Goal: Task Accomplishment & Management: Use online tool/utility

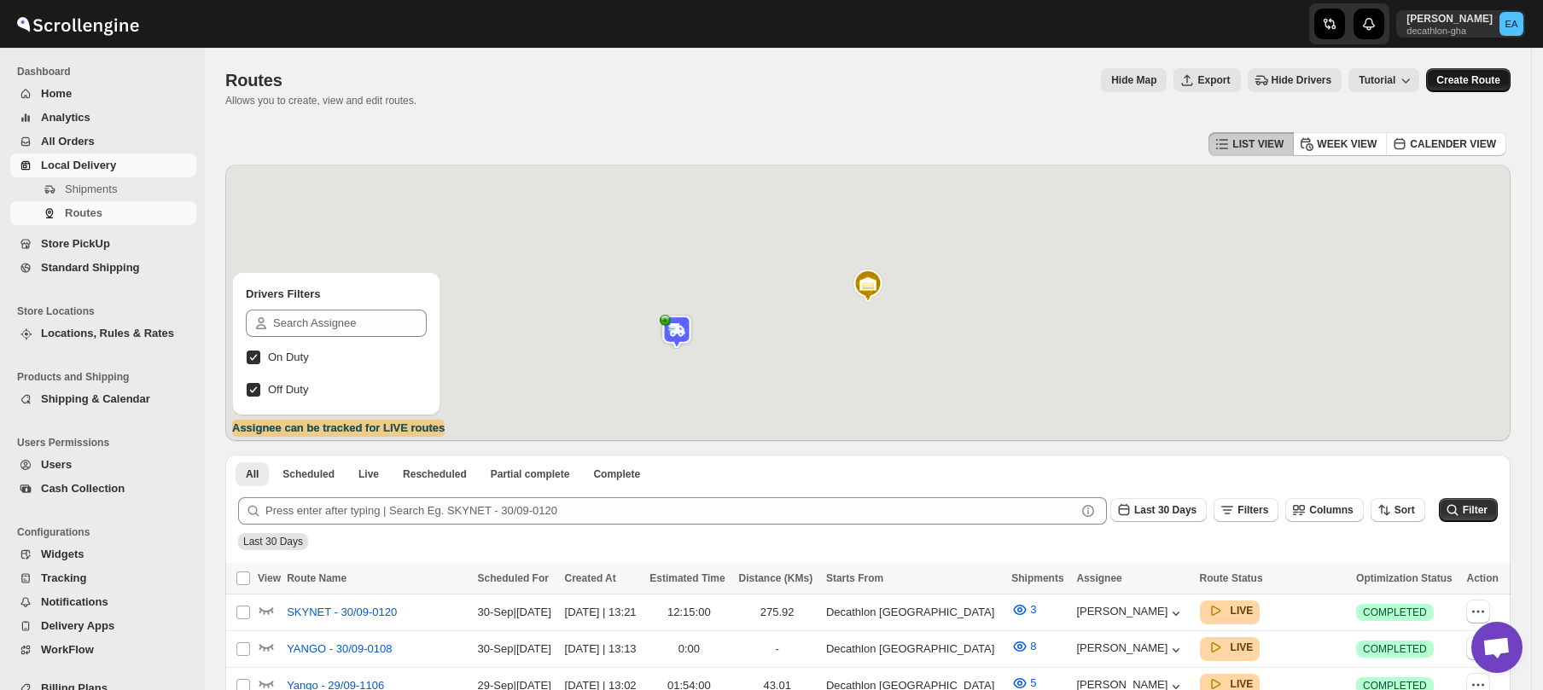
click at [1485, 76] on span "Create Route" at bounding box center [1468, 80] width 64 height 14
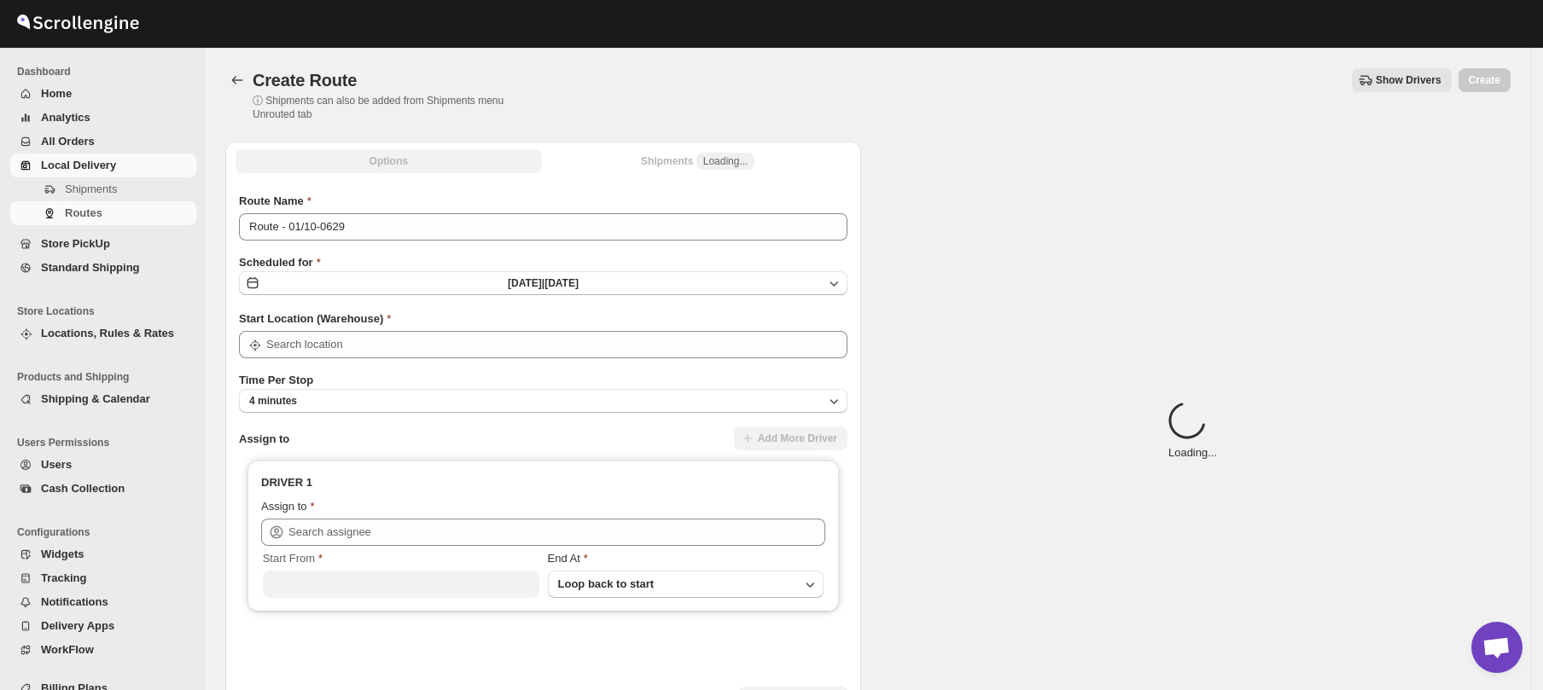
type input "Decathlon- [GEOGRAPHIC_DATA]"
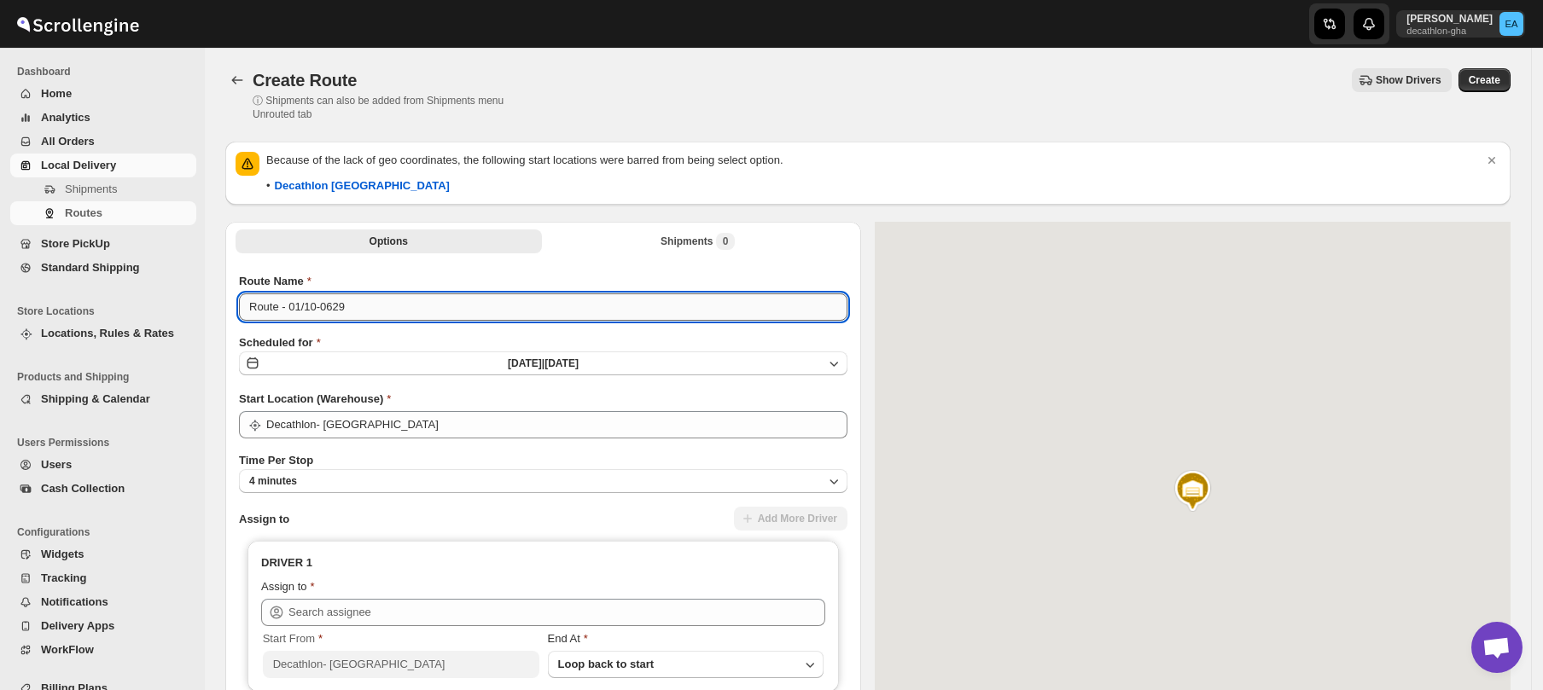
drag, startPoint x: 277, startPoint y: 307, endPoint x: 246, endPoint y: 302, distance: 32.0
click at [246, 302] on input "Route - 01/10-0629" at bounding box center [543, 306] width 608 height 27
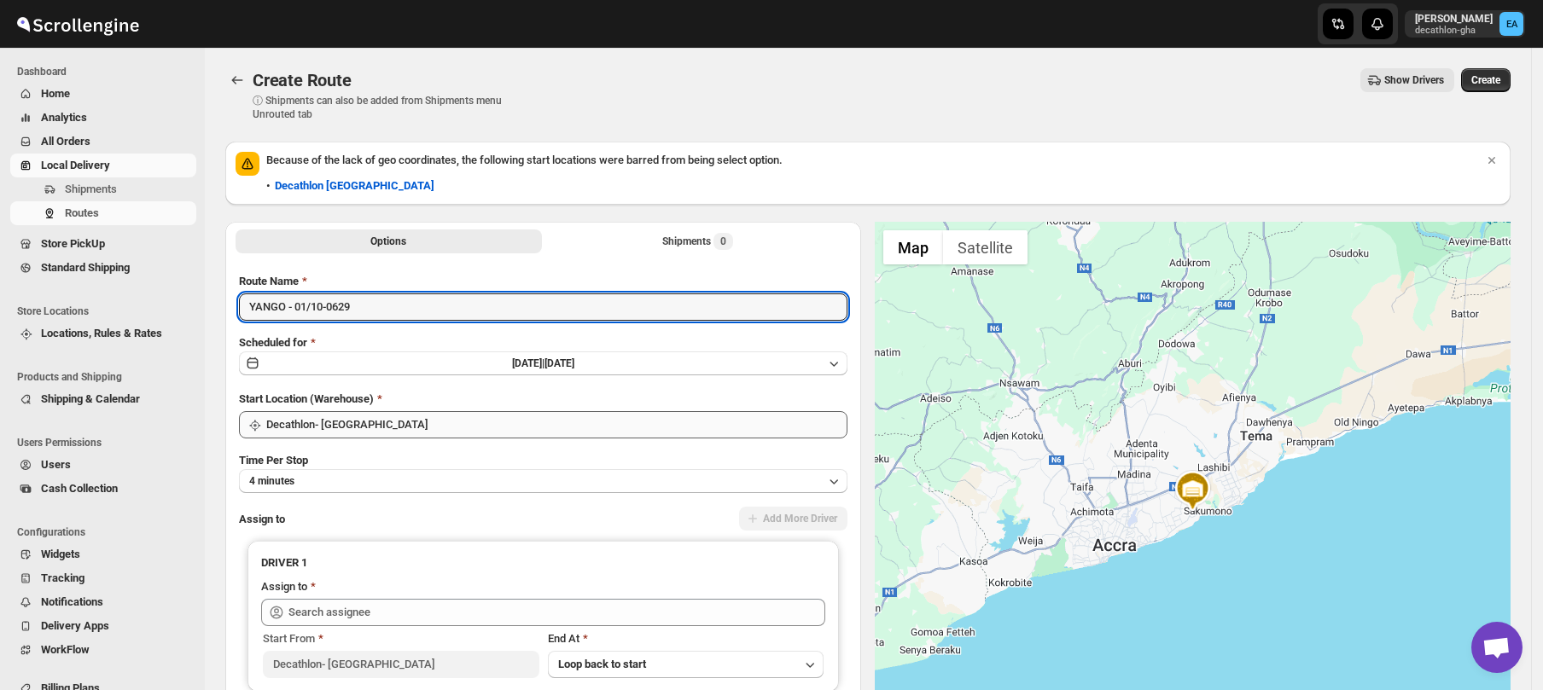
type input "YANGO - 01/10-0629"
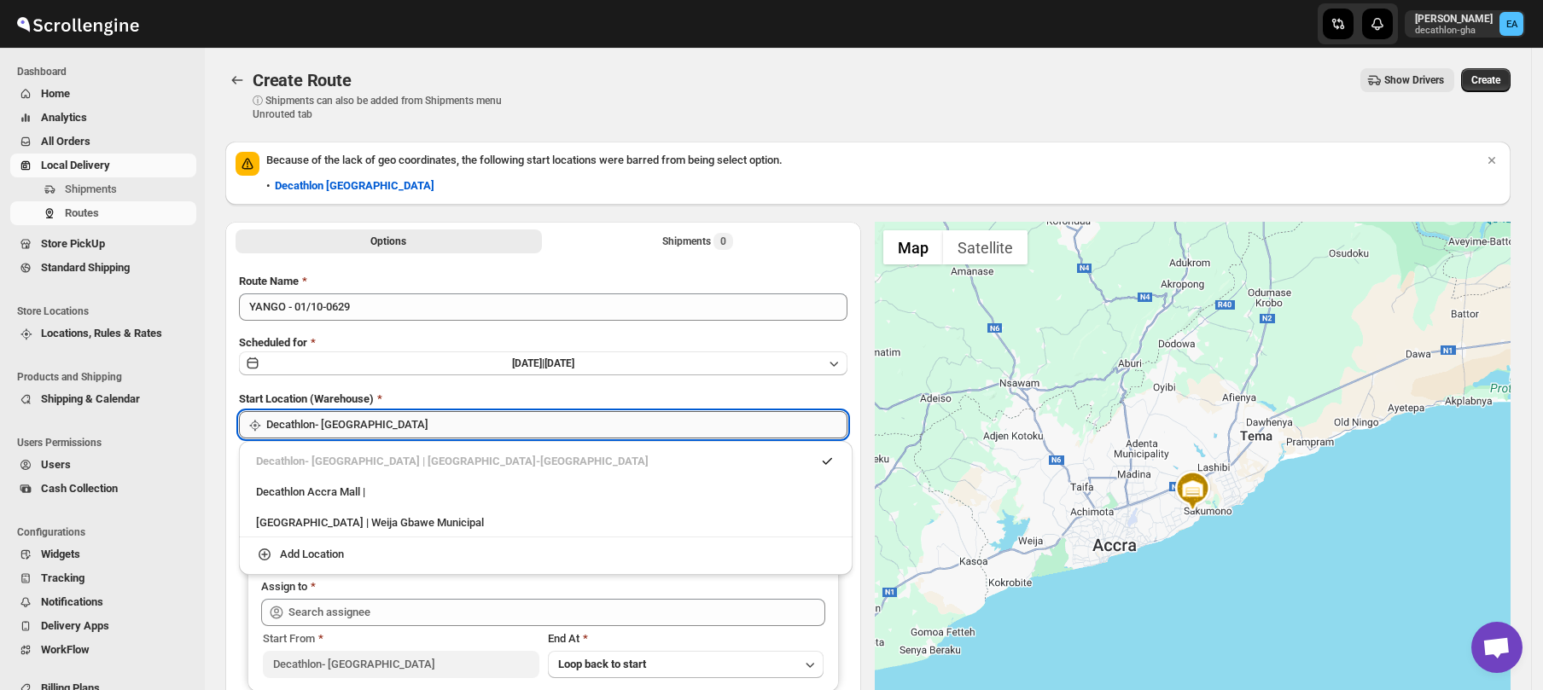
click at [322, 420] on input "Decathlon- [GEOGRAPHIC_DATA]" at bounding box center [556, 424] width 581 height 27
click at [319, 495] on div "Decathlon Accra Mall |" at bounding box center [545, 492] width 579 height 17
type input "Decathlon [GEOGRAPHIC_DATA]"
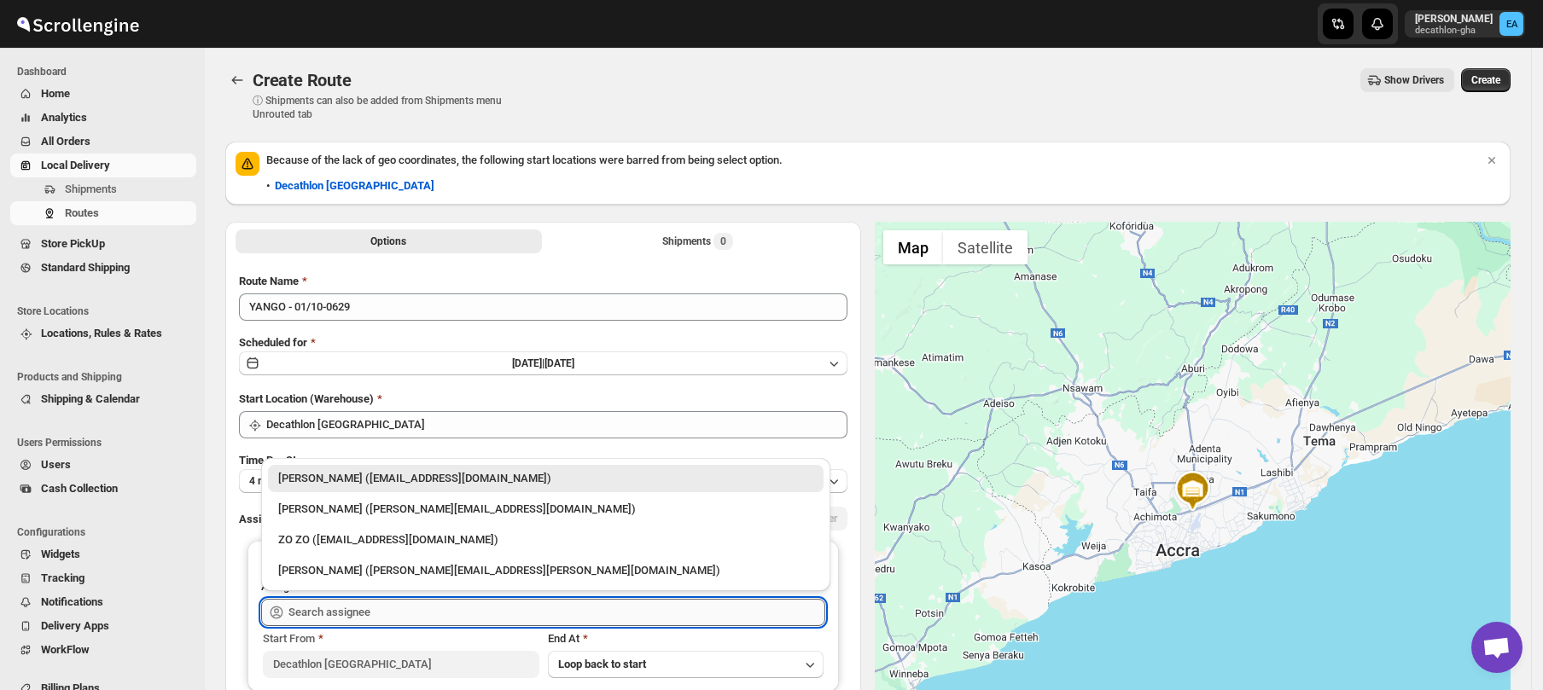
click at [324, 601] on input "text" at bounding box center [556, 612] width 537 height 27
click at [323, 513] on div "[PERSON_NAME] ([PERSON_NAME][EMAIL_ADDRESS][DOMAIN_NAME])" at bounding box center [545, 509] width 535 height 17
type input "[PERSON_NAME] ([PERSON_NAME][EMAIL_ADDRESS][DOMAIN_NAME])"
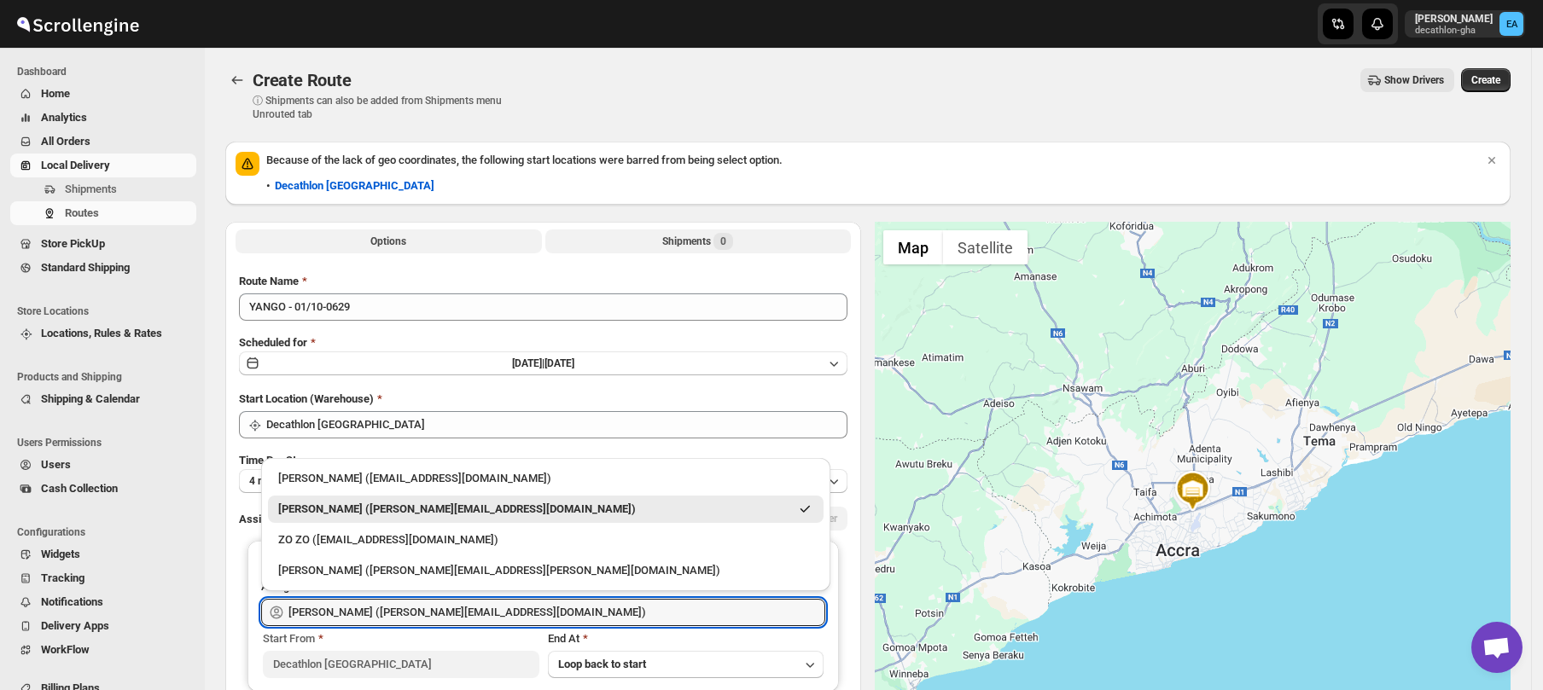
click at [714, 240] on div "Shipments 0" at bounding box center [697, 241] width 71 height 17
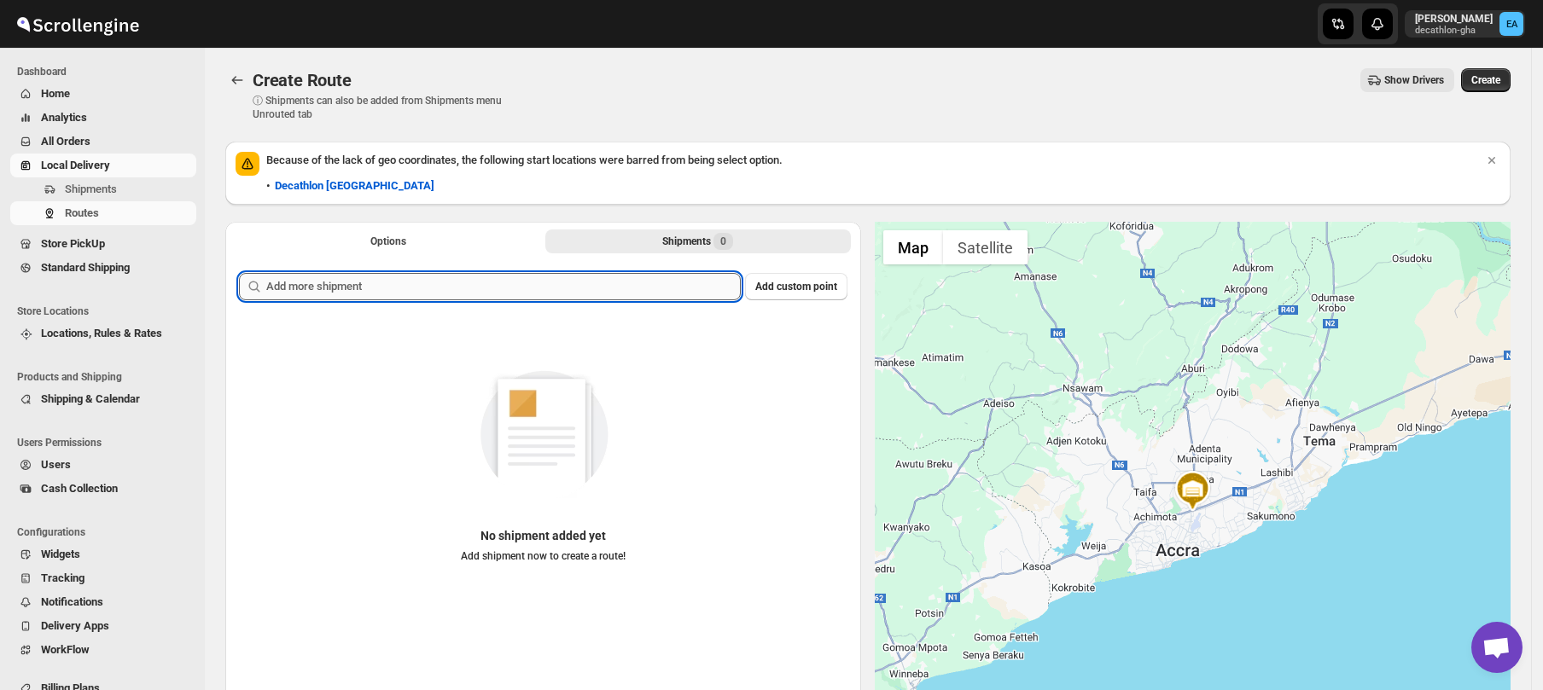
click at [384, 288] on input "text" at bounding box center [503, 286] width 474 height 27
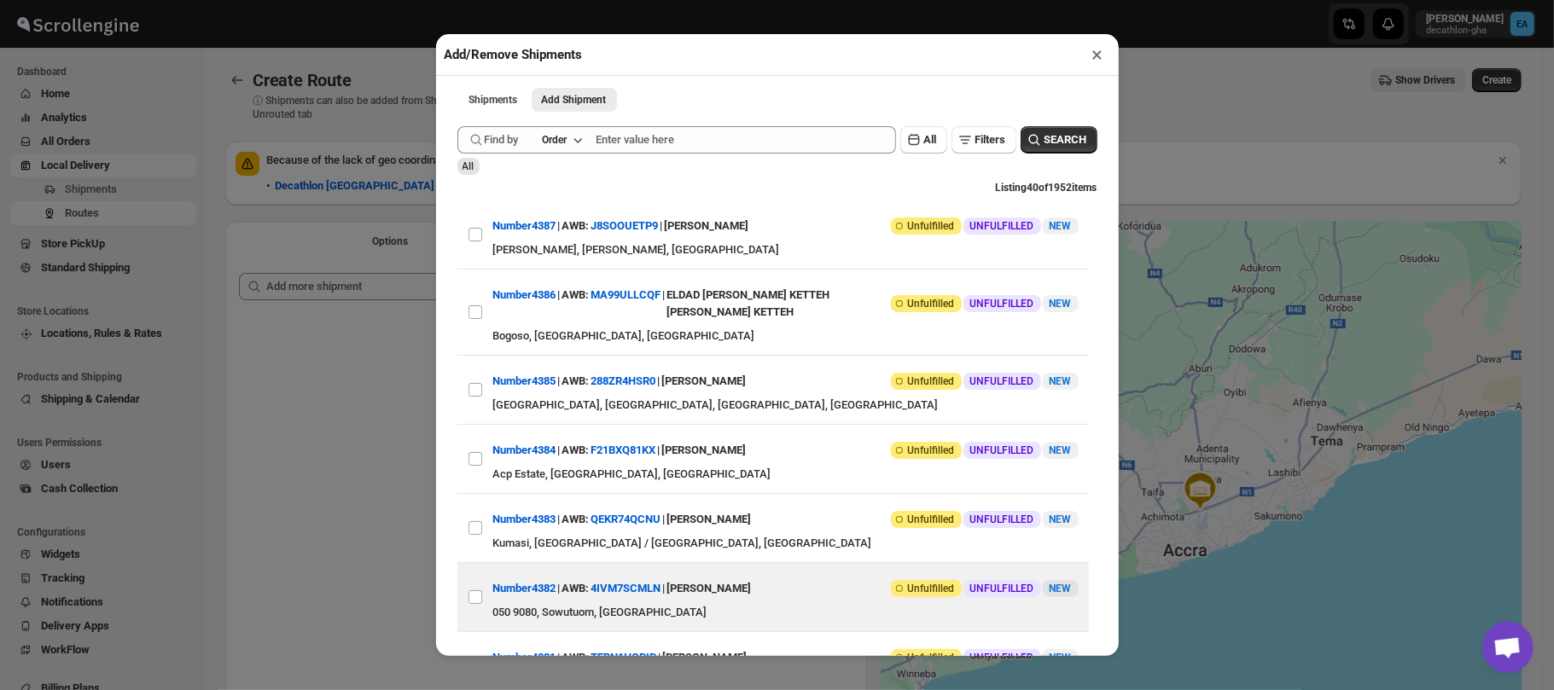
drag, startPoint x: 472, startPoint y: 607, endPoint x: 599, endPoint y: 628, distance: 128.8
click at [472, 604] on input "View details for 68dcd53702c94fc1c02bfbd6" at bounding box center [475, 597] width 14 height 14
checkbox input "true"
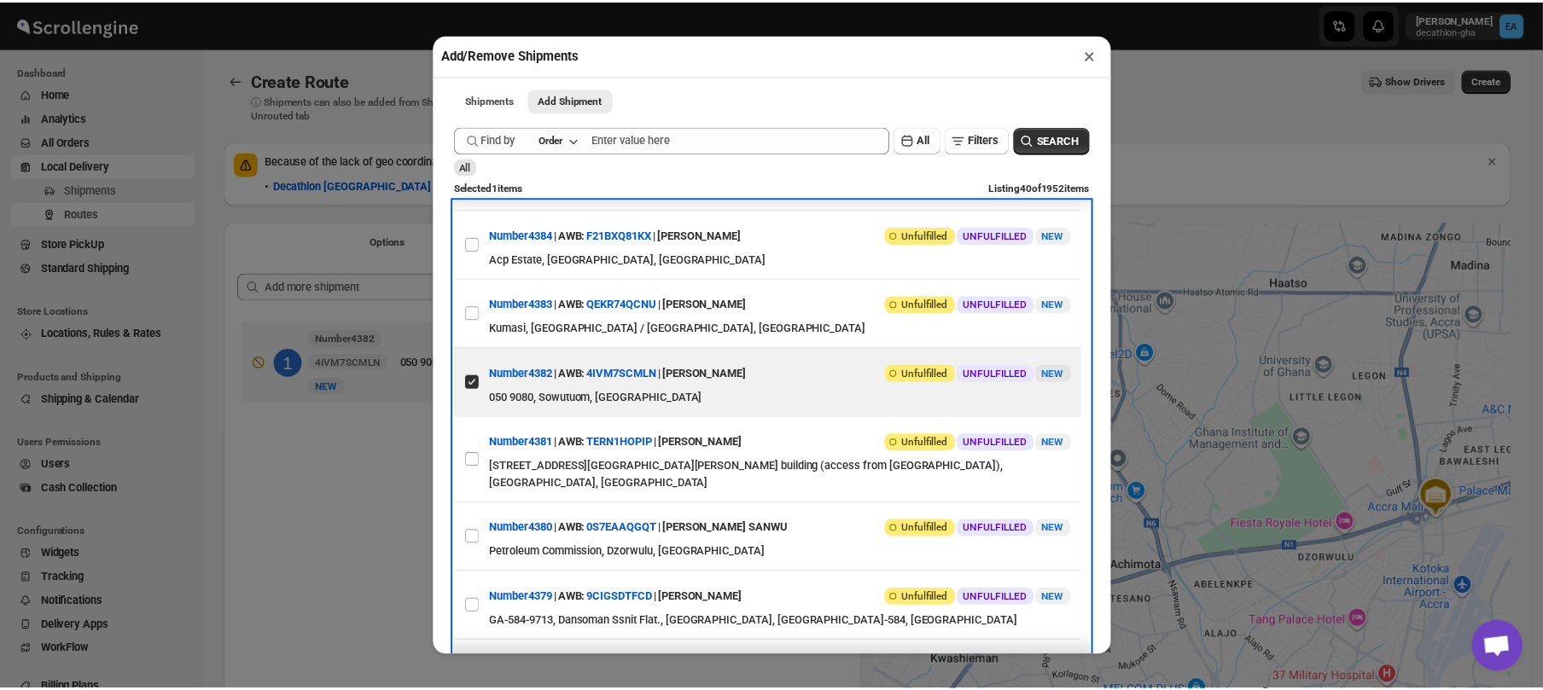
scroll to position [348, 0]
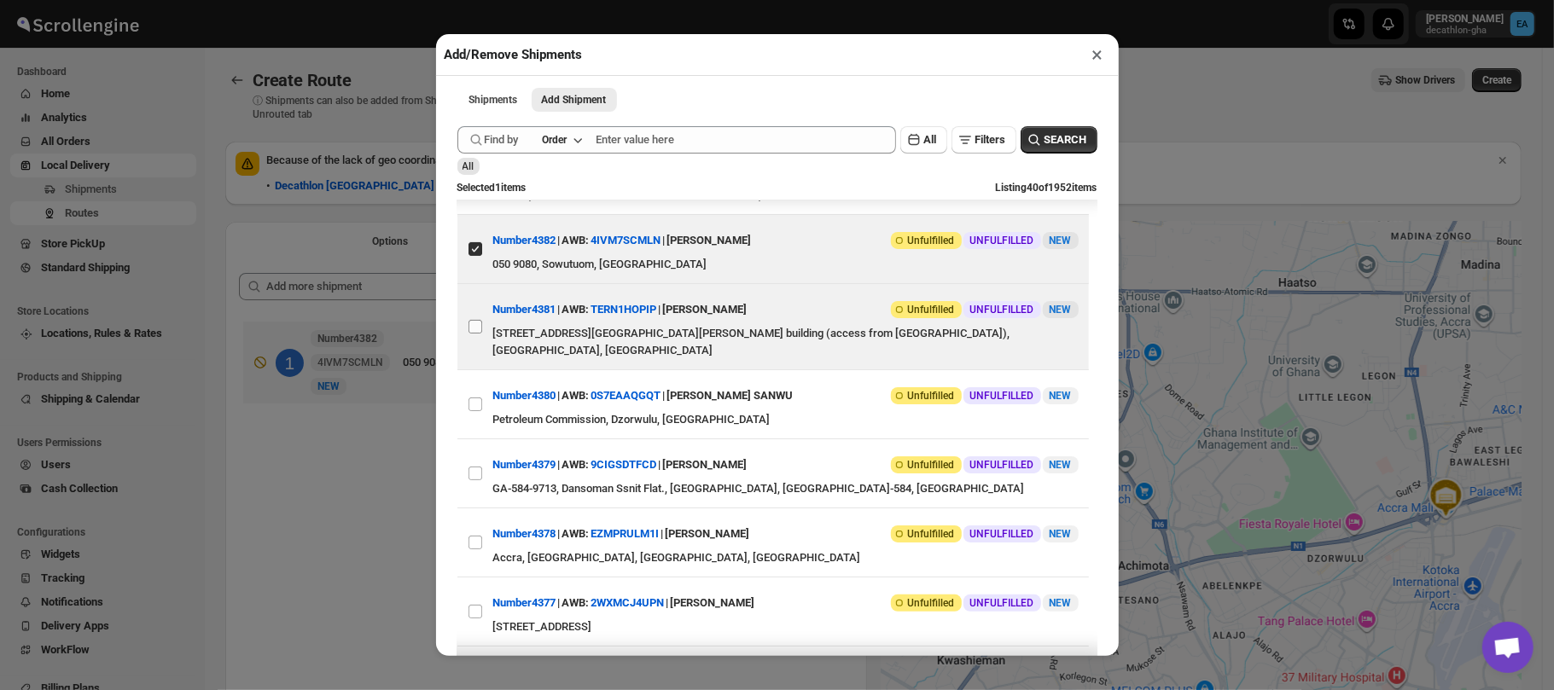
click at [473, 321] on input "View details for 68dcd3af02c94fc1c02bfbbe" at bounding box center [475, 327] width 14 height 14
checkbox input "true"
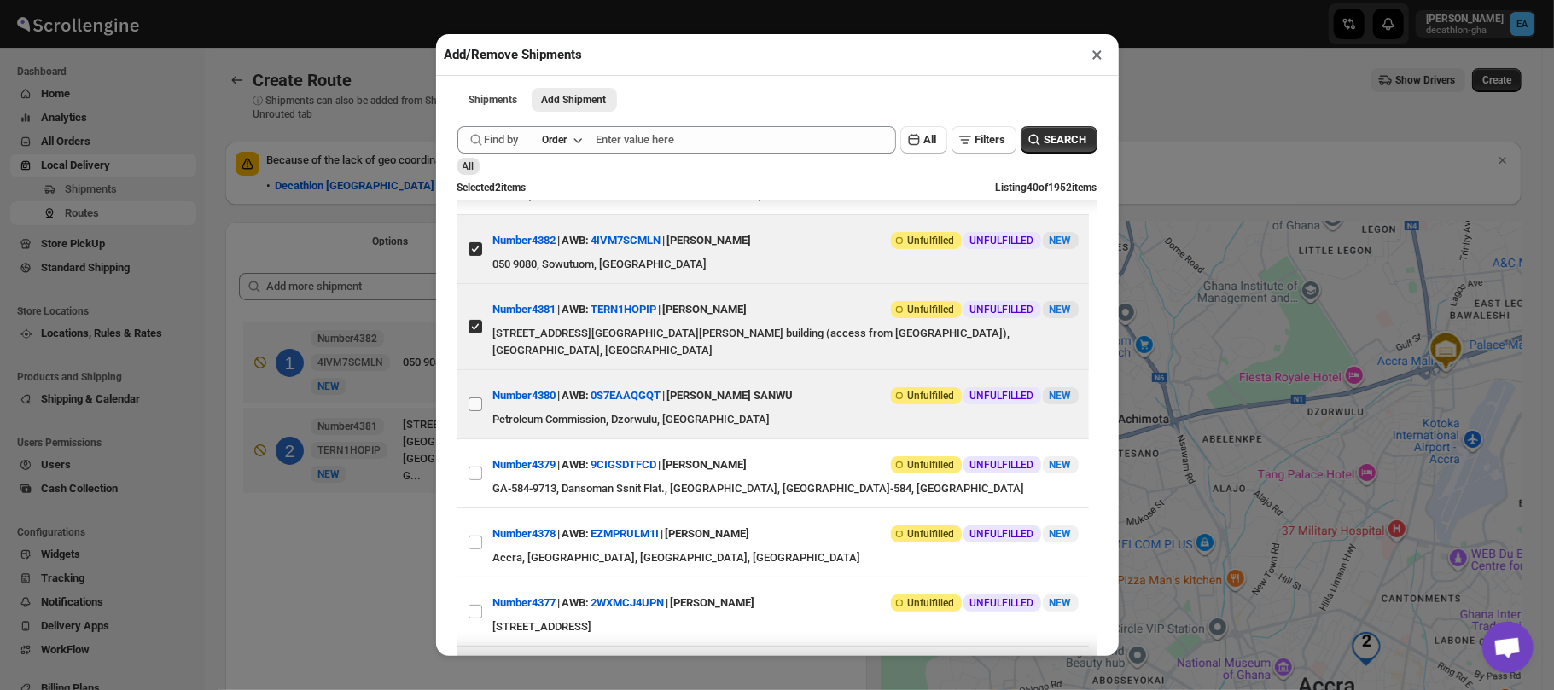
click at [474, 398] on input "View details for 68dcc9ed02c94fc1c02bfb4f" at bounding box center [475, 405] width 14 height 14
checkbox input "true"
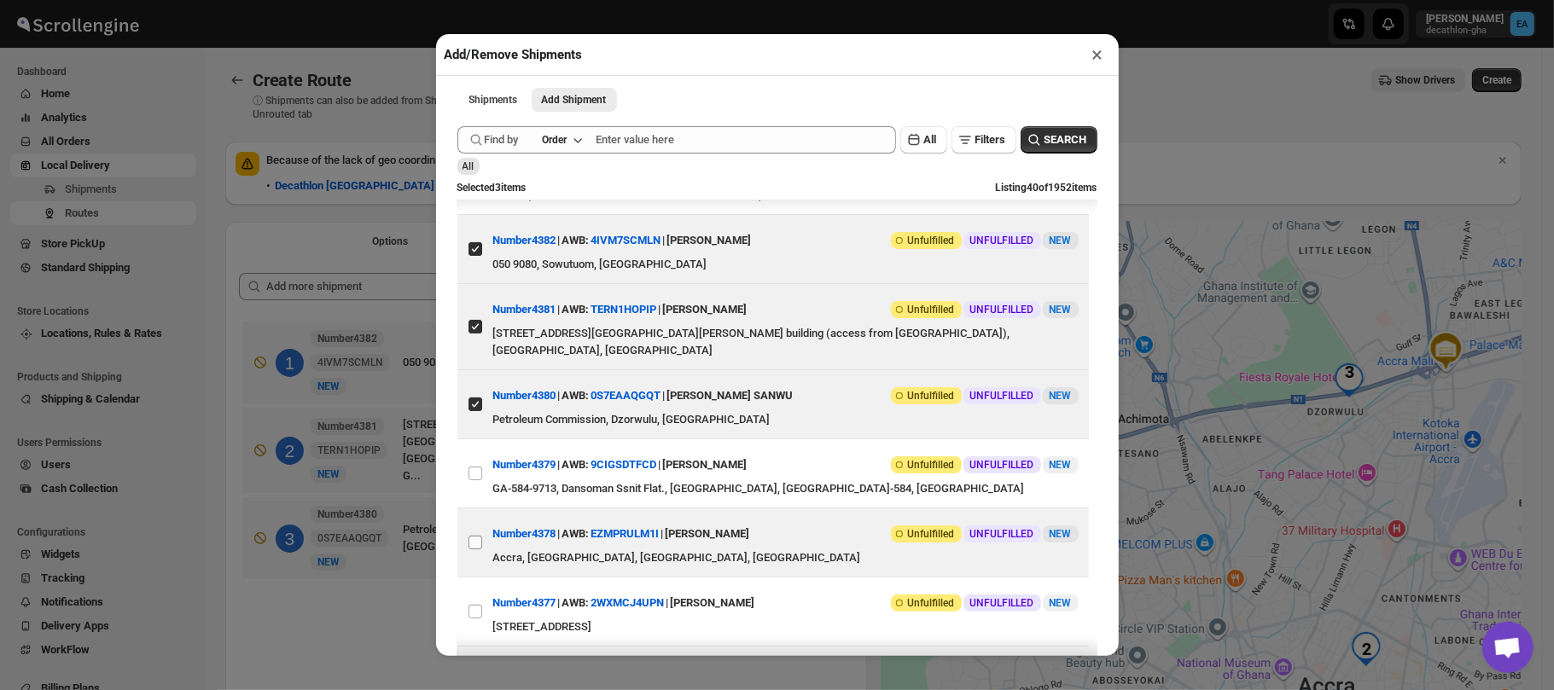
click at [473, 536] on input "View details for 68dc55b502c94fc1c02bf5cf" at bounding box center [475, 543] width 14 height 14
checkbox input "true"
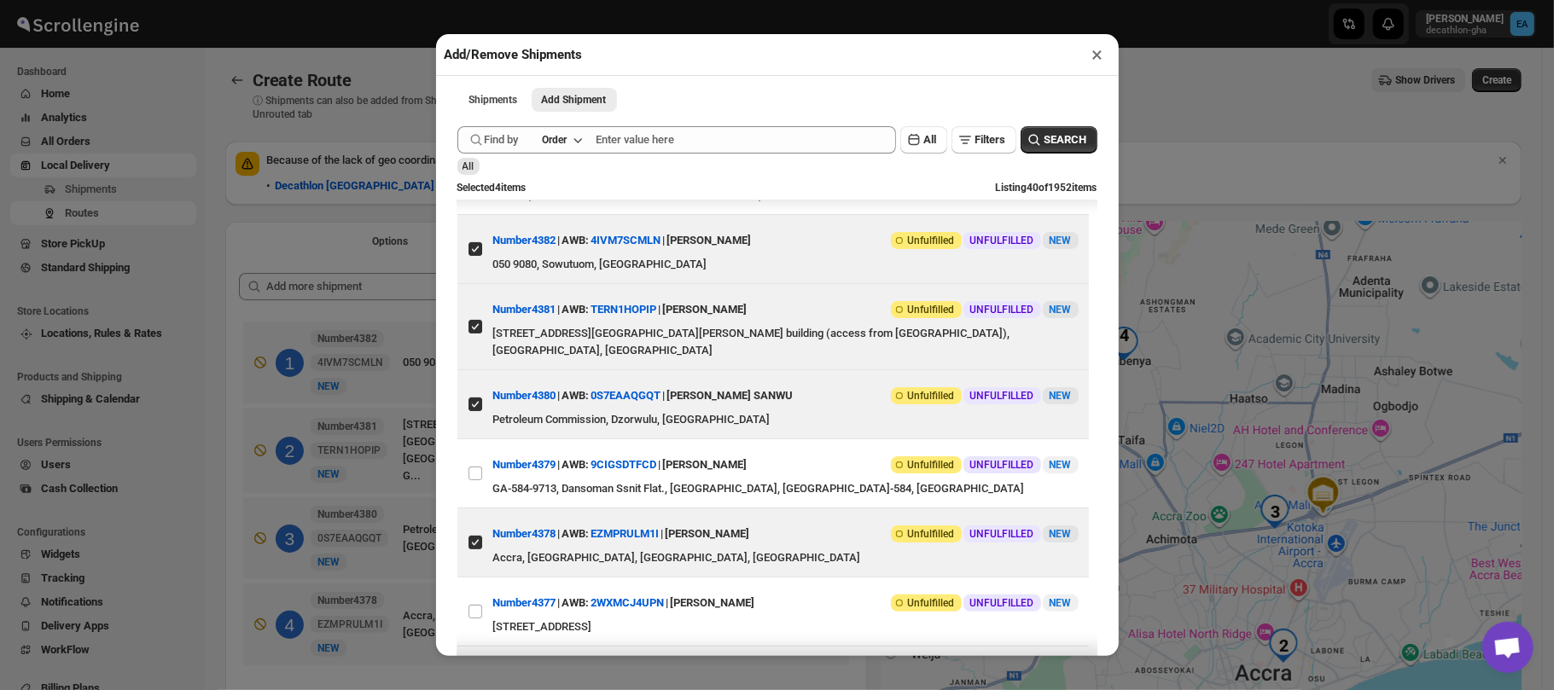
click at [1205, 118] on div "Add/Remove Shipments × Shipments Add Shipment More views Shipments Add Shipment…" at bounding box center [777, 345] width 1554 height 690
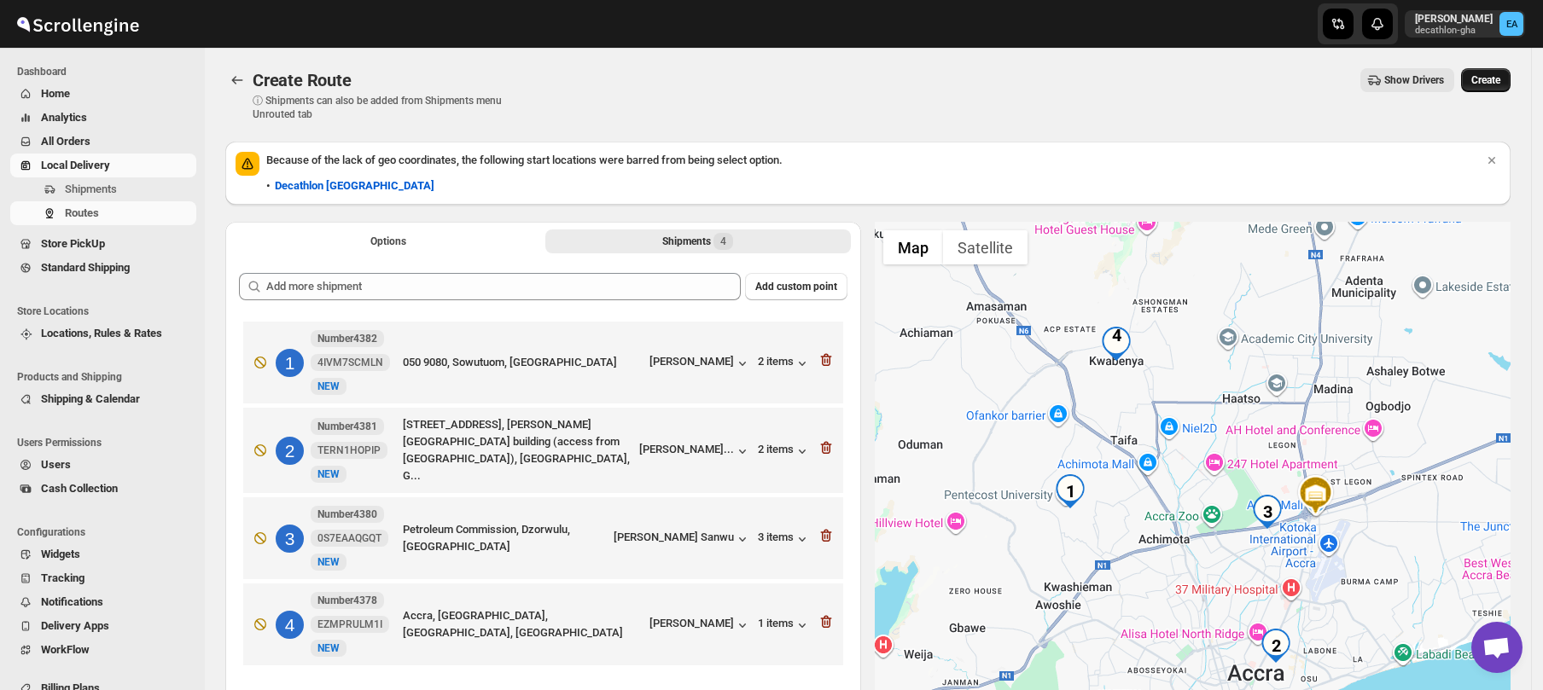
click at [1489, 77] on span "Create" at bounding box center [1485, 80] width 29 height 14
